Goal: Entertainment & Leisure: Browse casually

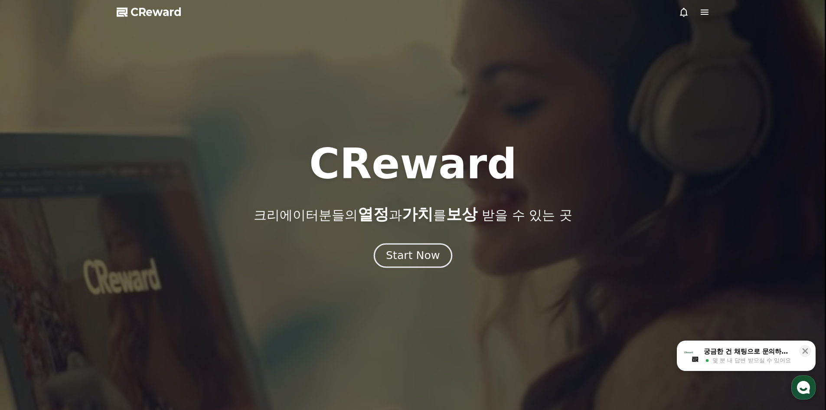
click at [423, 258] on div "Start Now" at bounding box center [413, 255] width 54 height 15
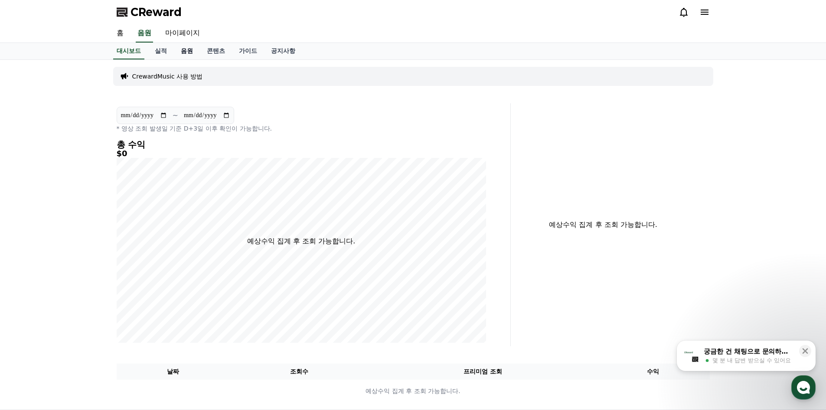
click at [183, 53] on link "음원" at bounding box center [187, 51] width 26 height 16
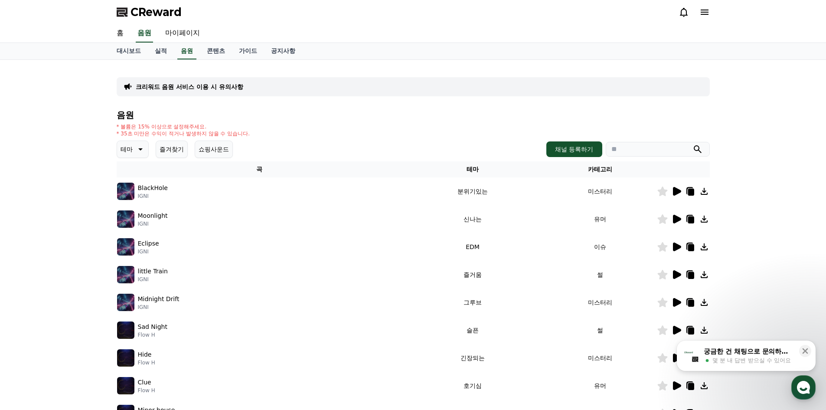
click at [136, 148] on icon at bounding box center [139, 149] width 10 height 10
click at [135, 211] on button "호기심" at bounding box center [130, 217] width 25 height 19
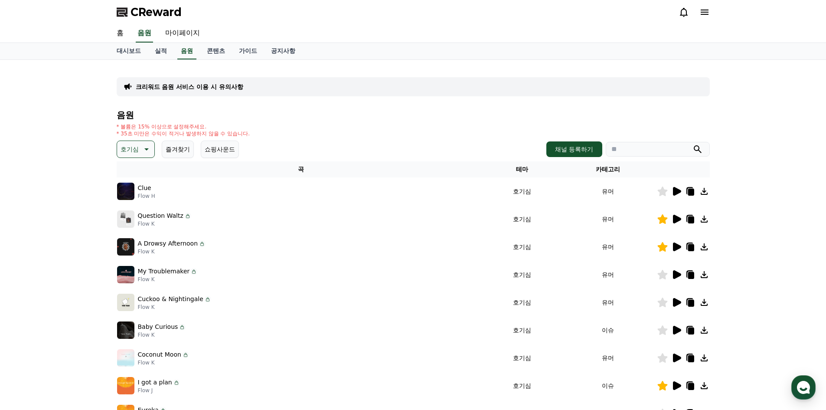
click at [671, 293] on td at bounding box center [683, 302] width 53 height 28
click at [677, 293] on td at bounding box center [683, 302] width 53 height 28
click at [676, 296] on td at bounding box center [683, 302] width 53 height 28
click at [676, 297] on icon at bounding box center [676, 302] width 10 height 10
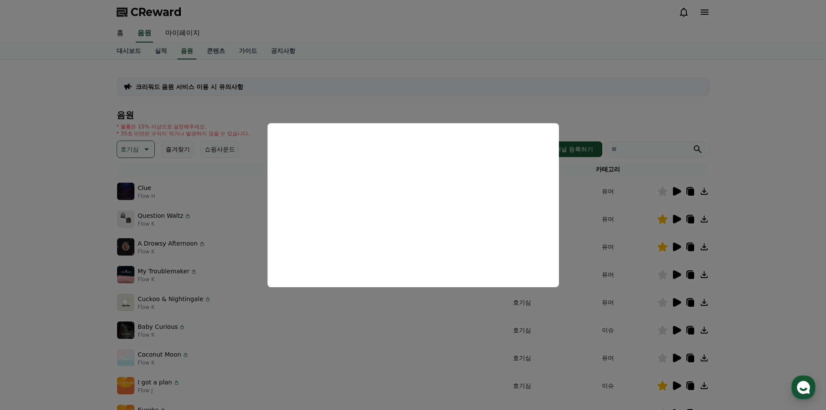
click at [693, 265] on button "close modal" at bounding box center [413, 205] width 826 height 410
click at [674, 272] on icon at bounding box center [677, 274] width 8 height 9
click at [728, 289] on button "close modal" at bounding box center [413, 205] width 826 height 410
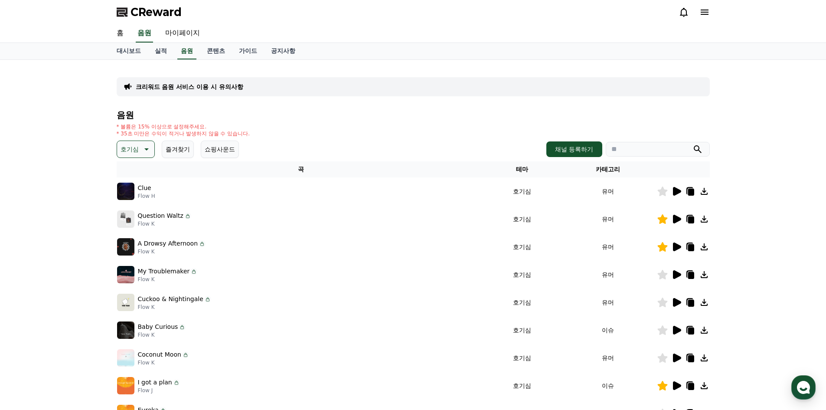
click at [119, 148] on button "호기심" at bounding box center [136, 148] width 38 height 17
click at [135, 237] on button "코믹한" at bounding box center [130, 243] width 25 height 19
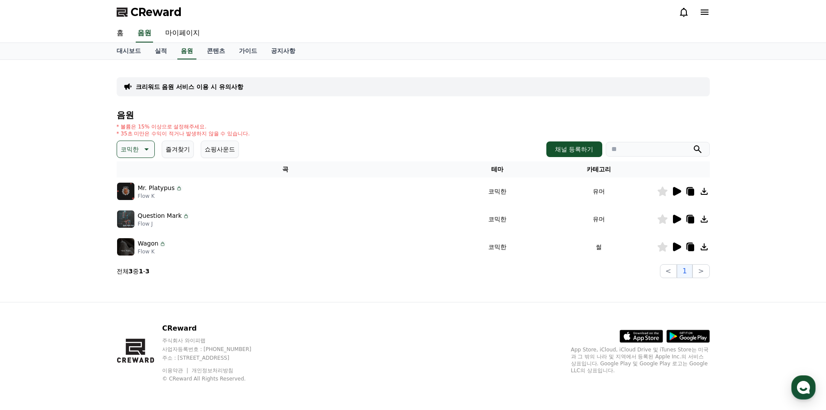
click at [673, 192] on icon at bounding box center [677, 191] width 8 height 9
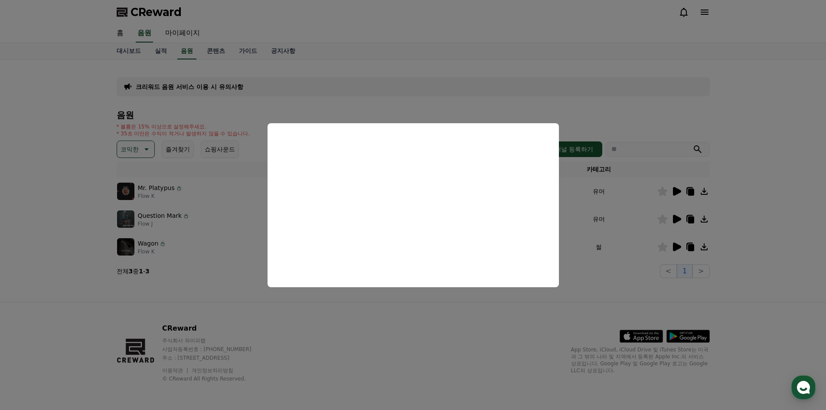
click at [394, 320] on button "close modal" at bounding box center [413, 205] width 826 height 410
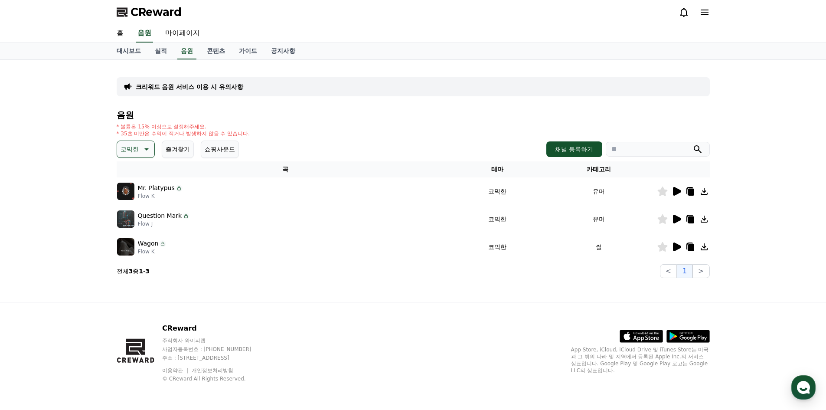
click at [678, 220] on icon at bounding box center [677, 219] width 8 height 9
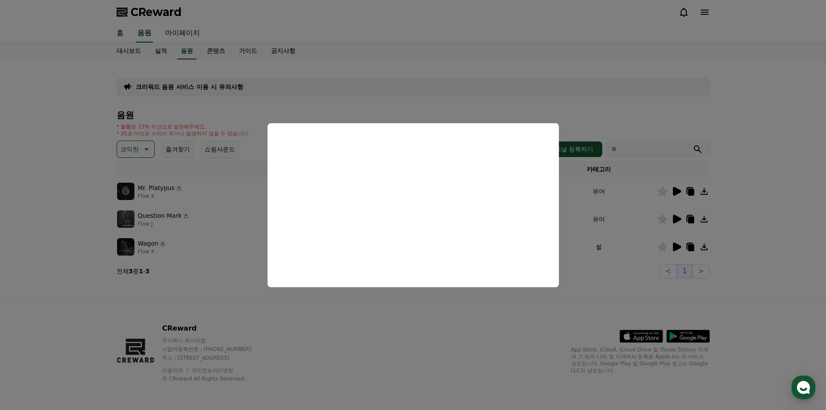
click at [572, 295] on button "close modal" at bounding box center [413, 205] width 826 height 410
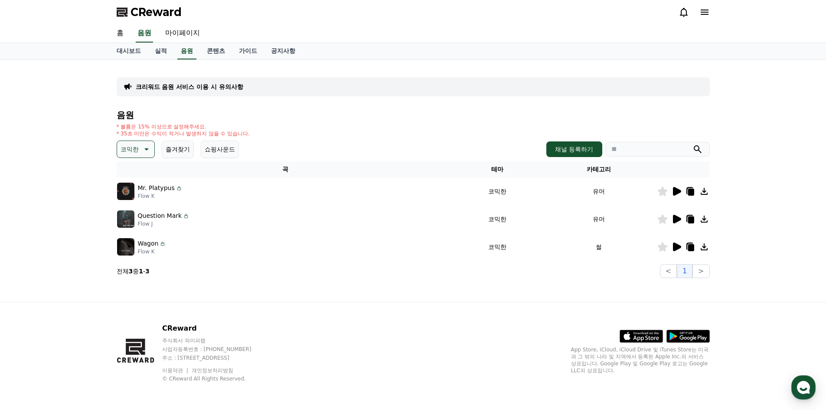
click at [673, 244] on icon at bounding box center [677, 246] width 8 height 9
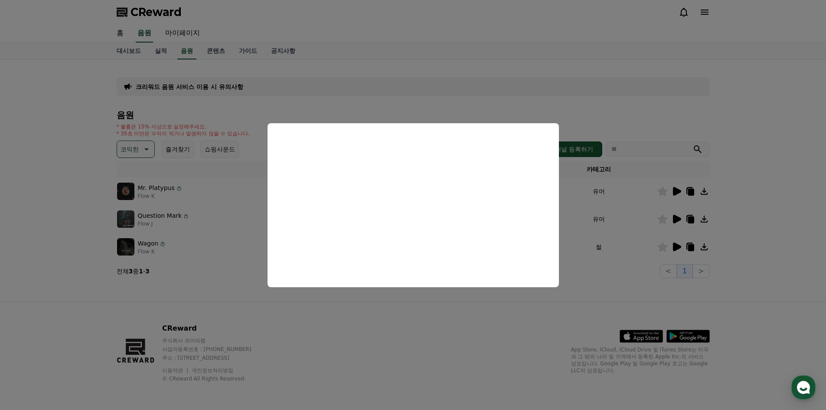
drag, startPoint x: 491, startPoint y: 338, endPoint x: 629, endPoint y: 319, distance: 139.7
click at [491, 338] on button "close modal" at bounding box center [413, 205] width 826 height 410
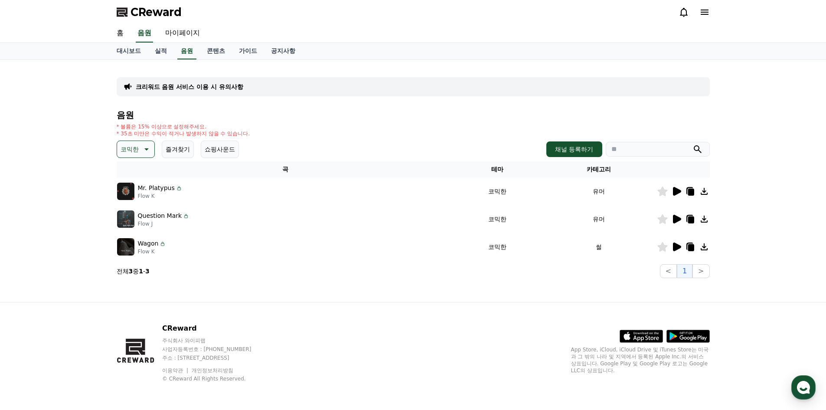
click at [662, 247] on icon at bounding box center [662, 247] width 10 height 10
